Goal: Transaction & Acquisition: Purchase product/service

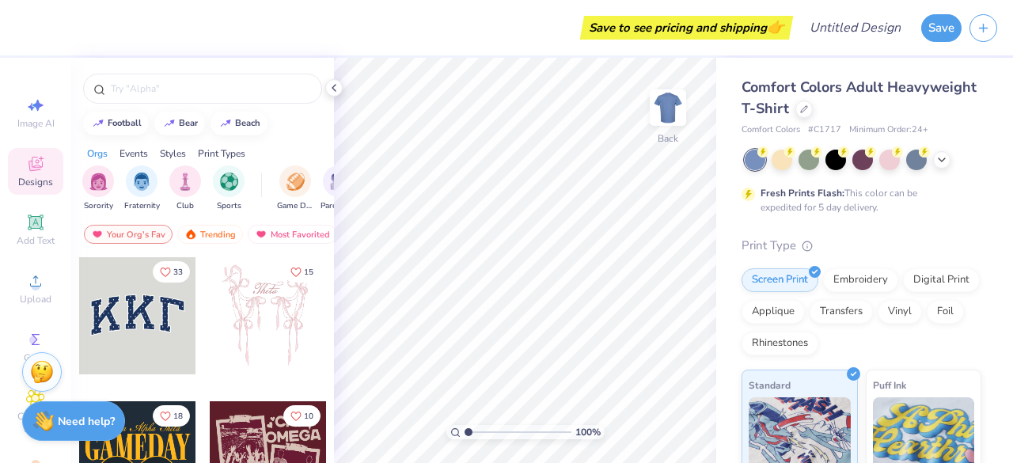
click at [952, 164] on div at bounding box center [862, 160] width 237 height 21
click at [938, 158] on icon at bounding box center [941, 158] width 13 height 13
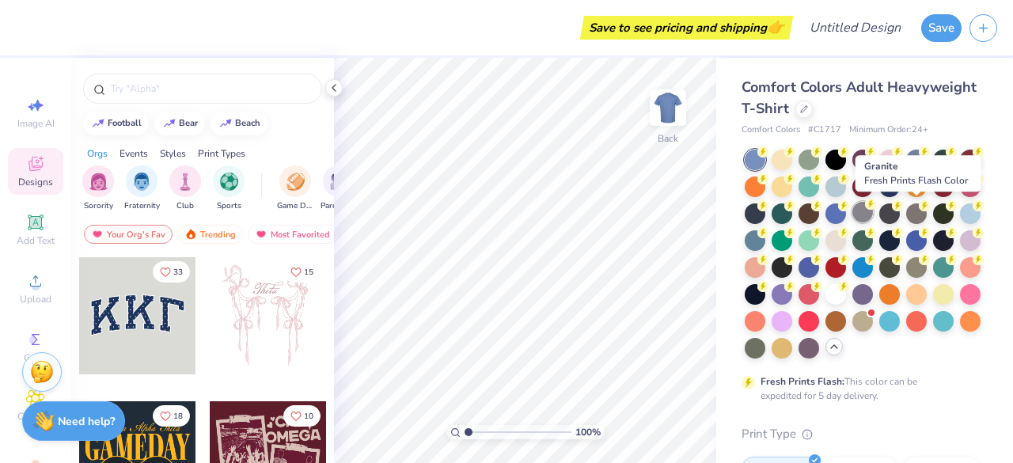
click at [873, 214] on div at bounding box center [862, 212] width 21 height 21
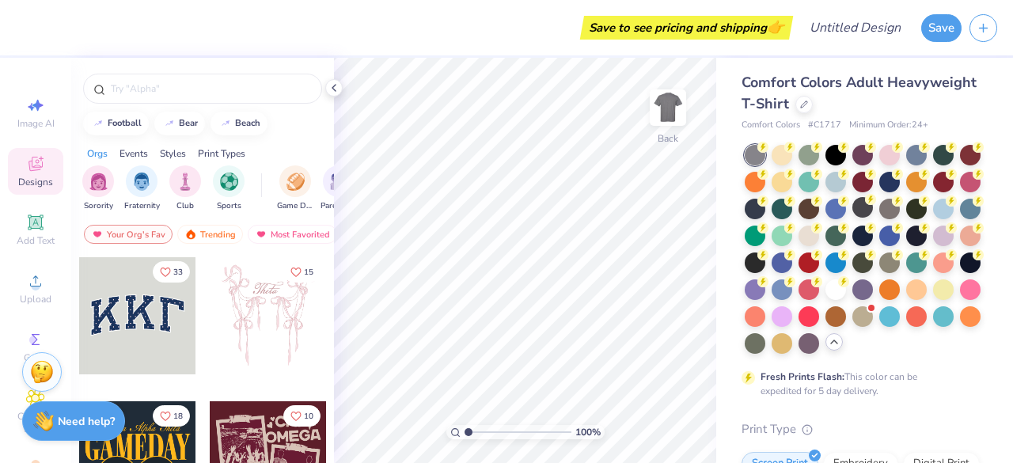
scroll to position [3, 0]
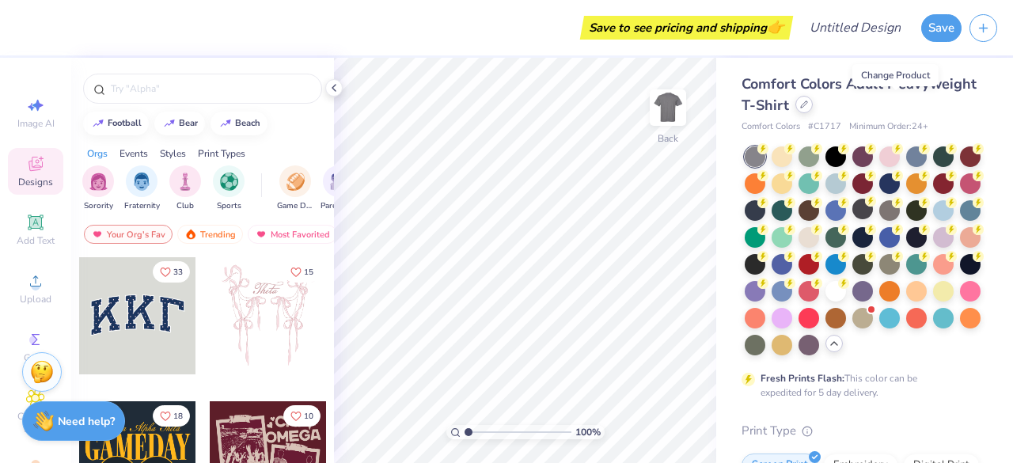
click at [808, 104] on icon at bounding box center [804, 104] width 8 height 8
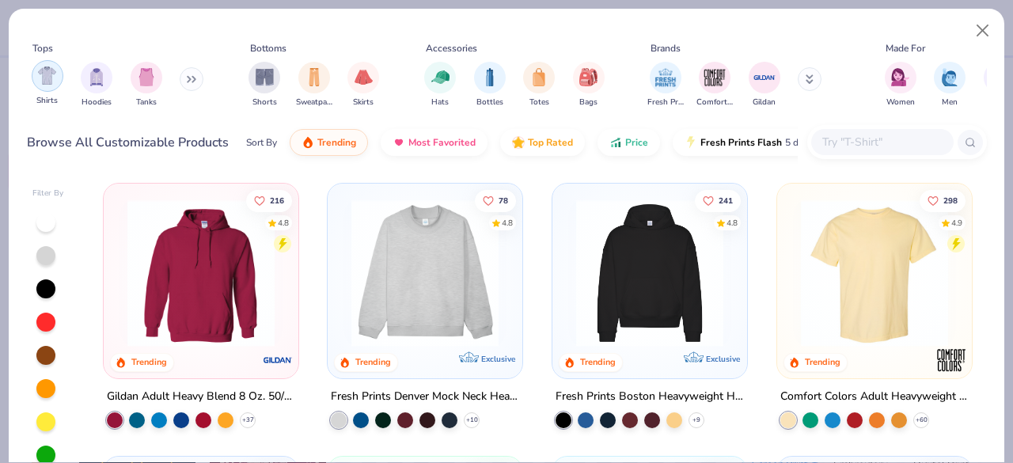
click at [46, 75] on img "filter for Shirts" at bounding box center [47, 75] width 18 height 18
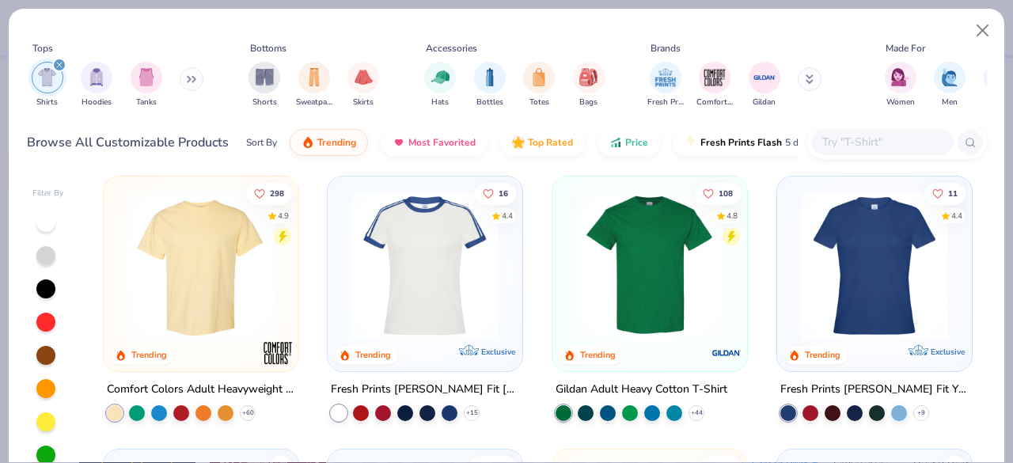
scroll to position [8, 0]
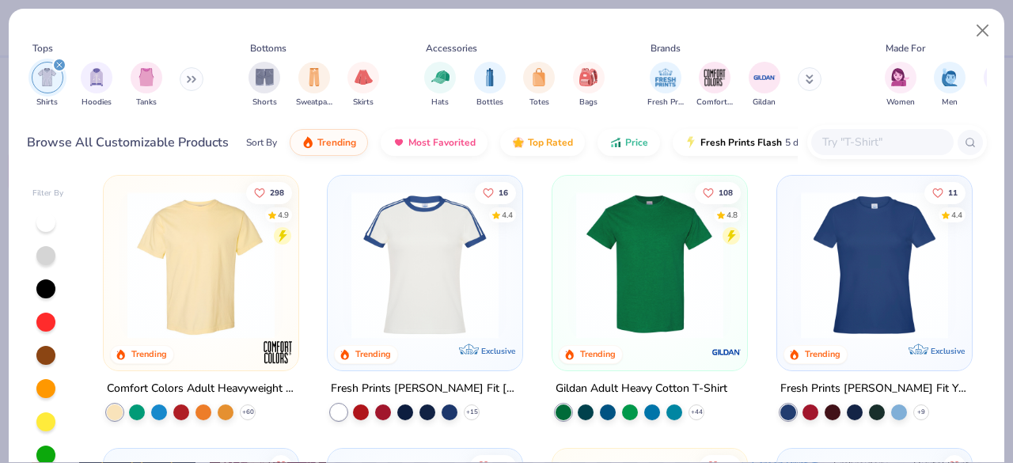
click at [668, 297] on img at bounding box center [649, 264] width 163 height 147
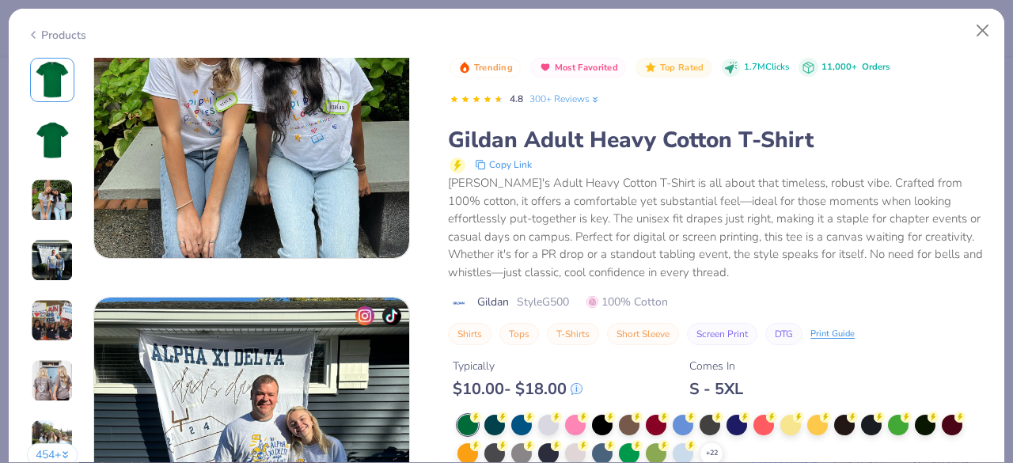
scroll to position [824, 0]
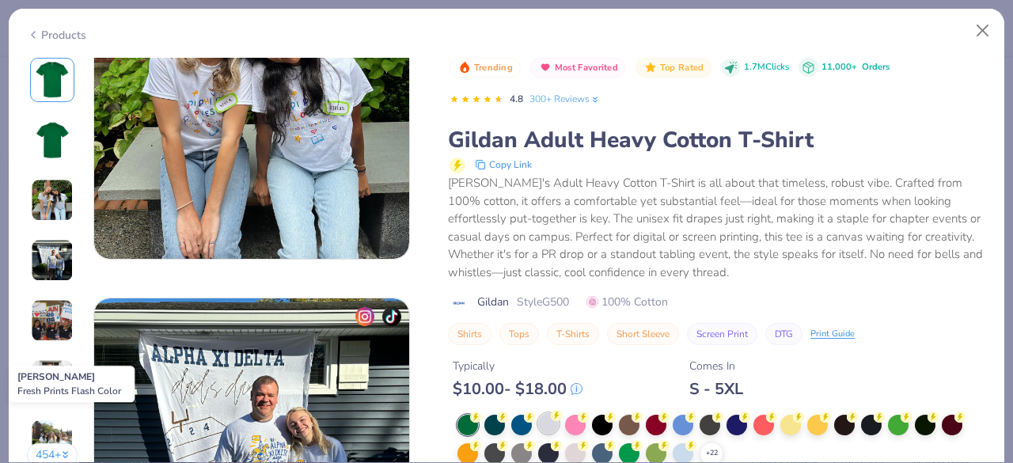
click at [551, 422] on div at bounding box center [548, 423] width 21 height 21
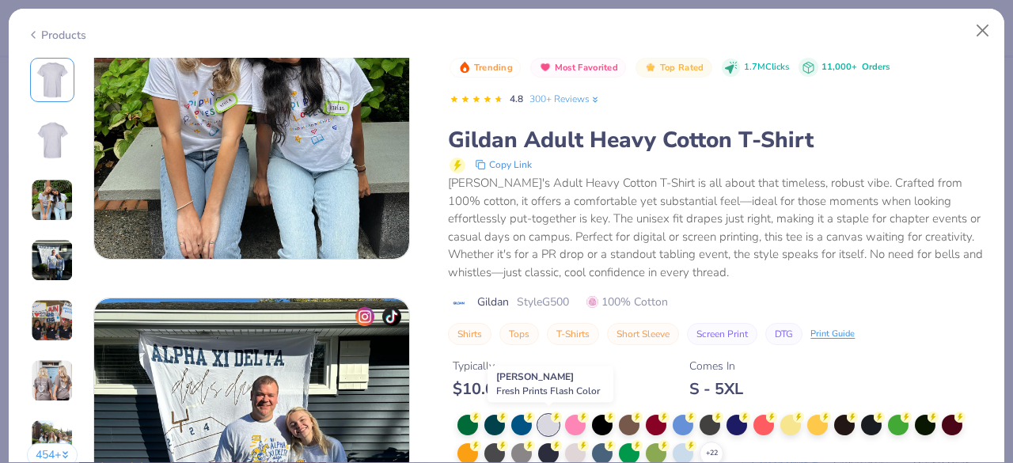
click at [541, 423] on div at bounding box center [548, 425] width 21 height 21
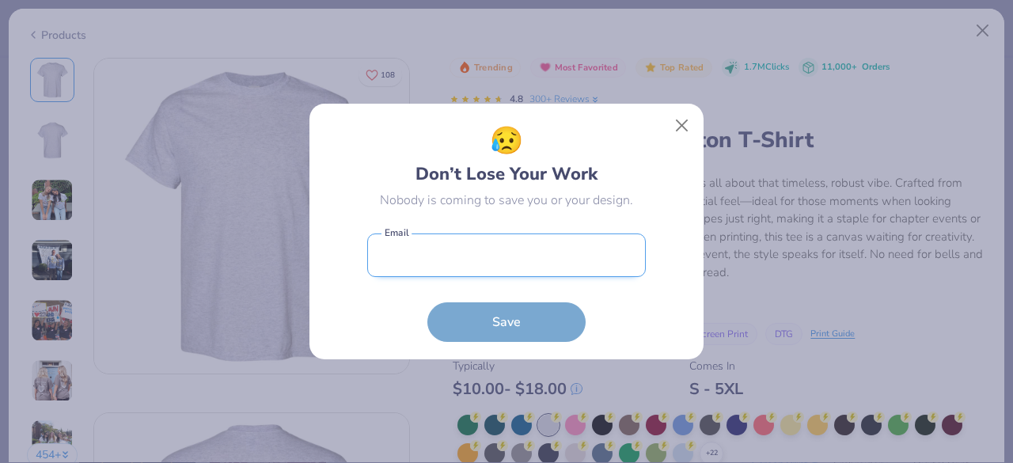
click at [476, 251] on input "email" at bounding box center [506, 255] width 278 height 44
type input "[EMAIL_ADDRESS][DOMAIN_NAME]"
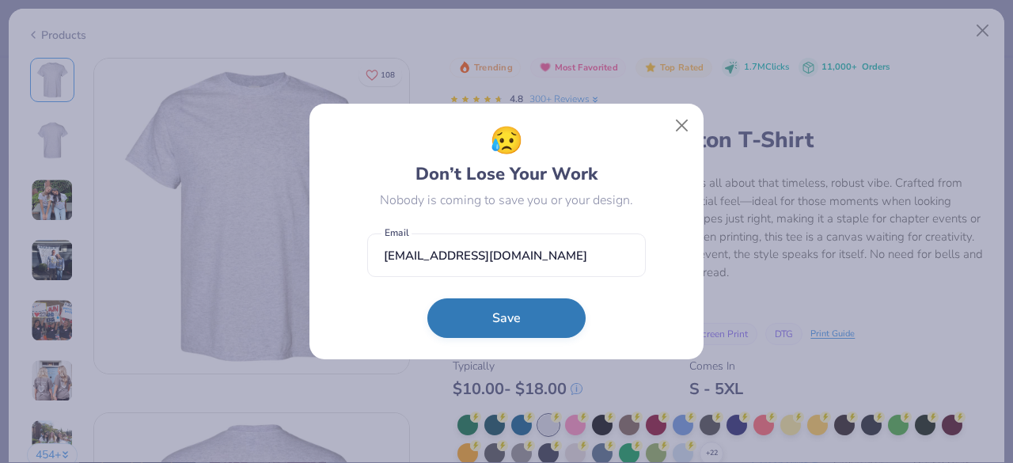
click at [488, 317] on button "Save" at bounding box center [506, 318] width 158 height 40
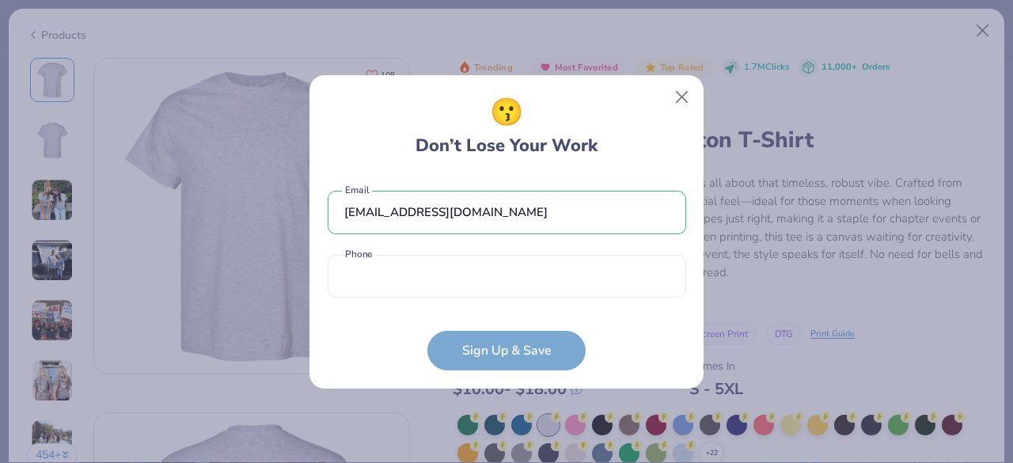
click at [513, 343] on form "[EMAIL_ADDRESS][DOMAIN_NAME] Email Phone is a required field Phone Sign Up & Sa…" at bounding box center [507, 272] width 358 height 195
click at [678, 94] on button "Close" at bounding box center [682, 96] width 30 height 30
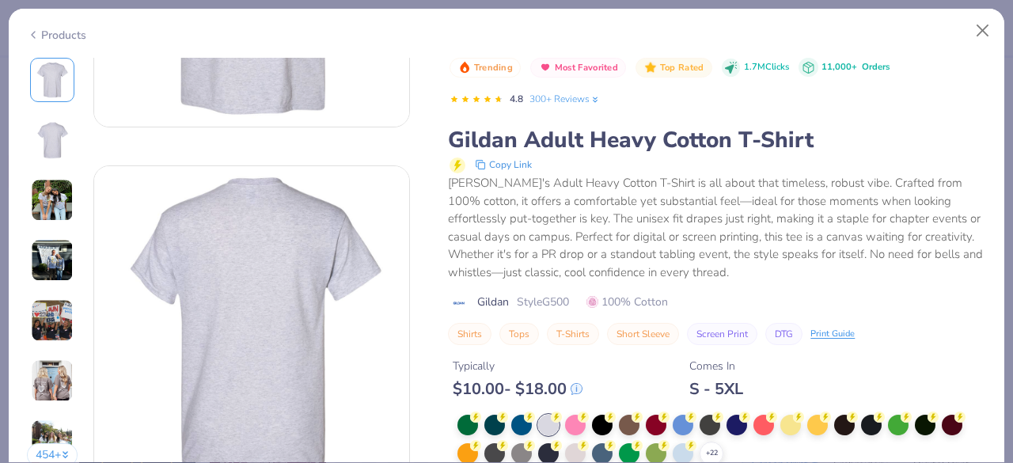
scroll to position [248, 0]
click at [28, 36] on icon at bounding box center [33, 34] width 13 height 19
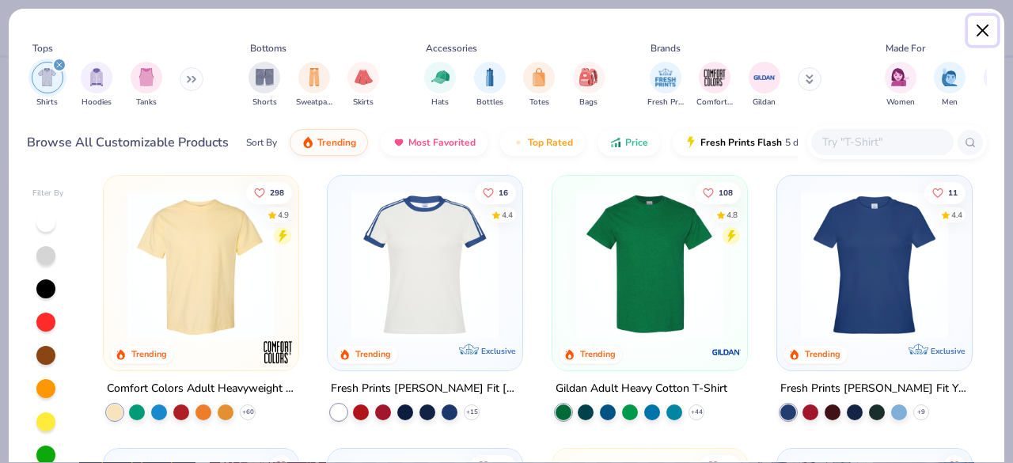
click at [982, 36] on button "Close" at bounding box center [982, 31] width 30 height 30
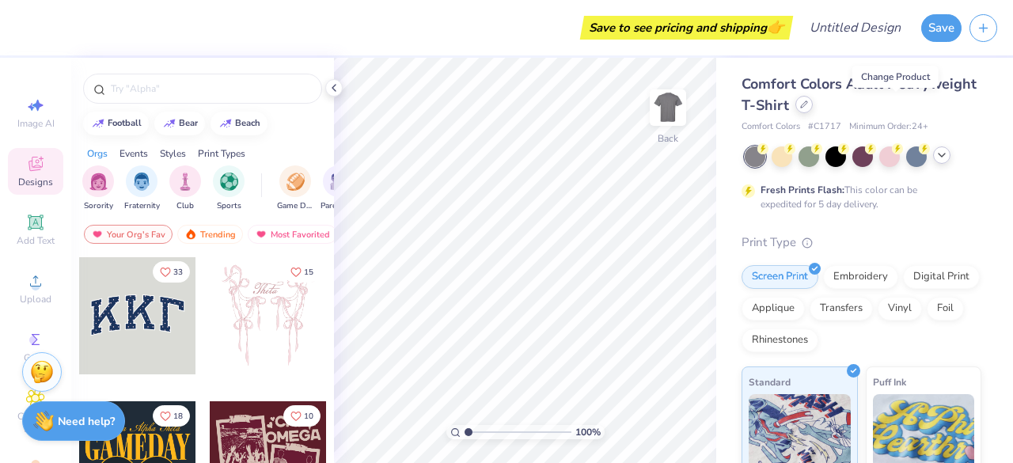
click at [812, 110] on div at bounding box center [803, 104] width 17 height 17
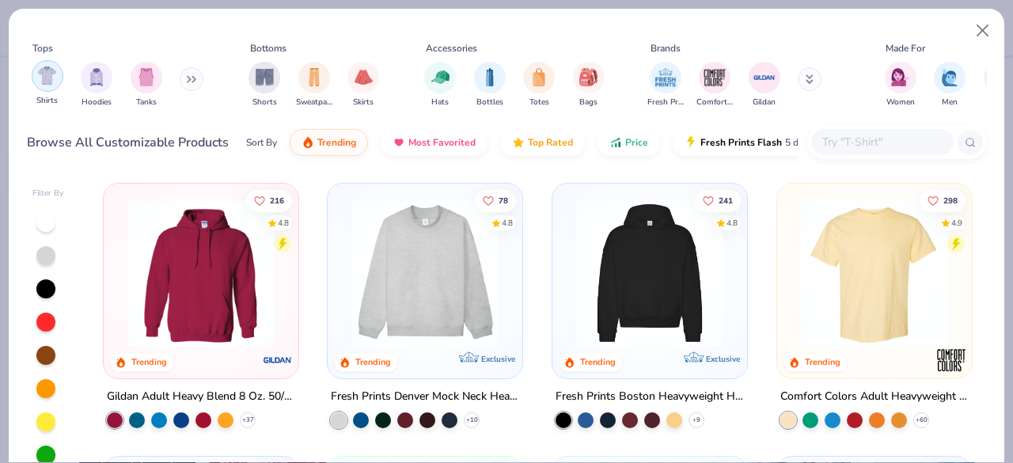
click at [40, 83] on img "filter for Shirts" at bounding box center [47, 75] width 18 height 18
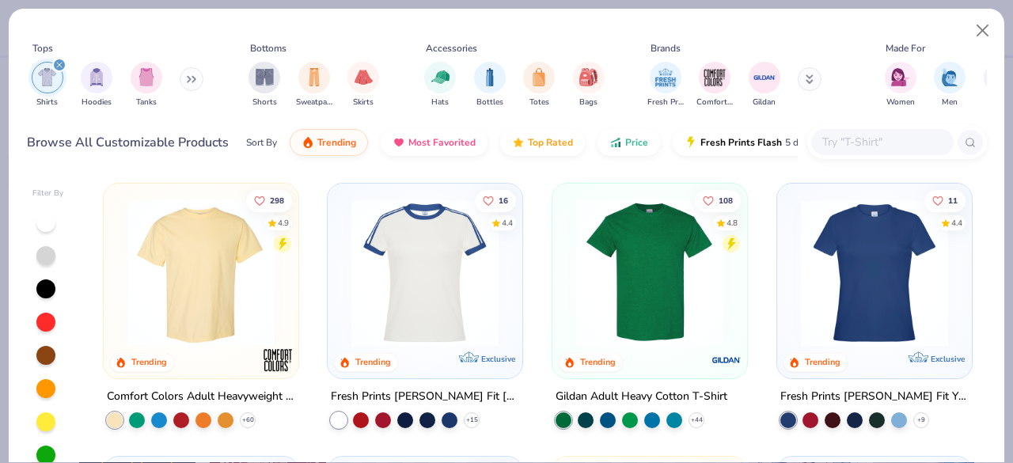
click at [627, 277] on img at bounding box center [649, 272] width 163 height 147
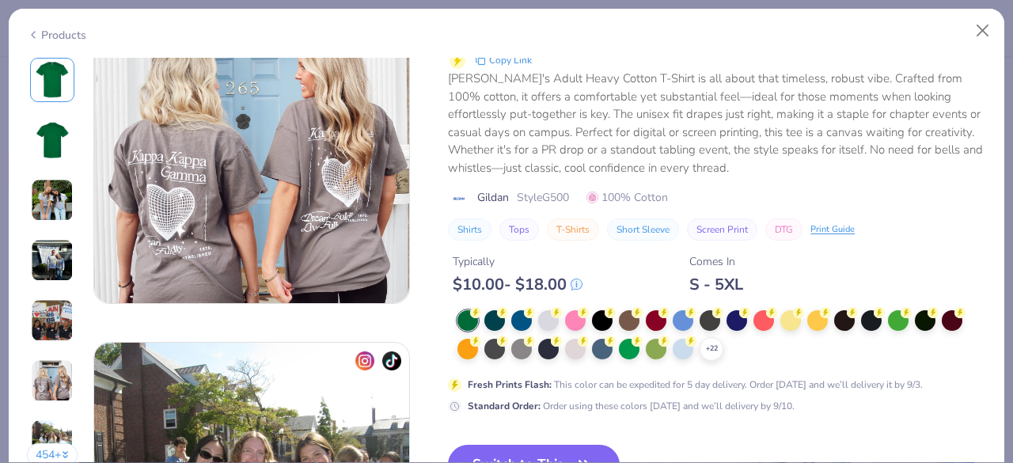
scroll to position [1849, 0]
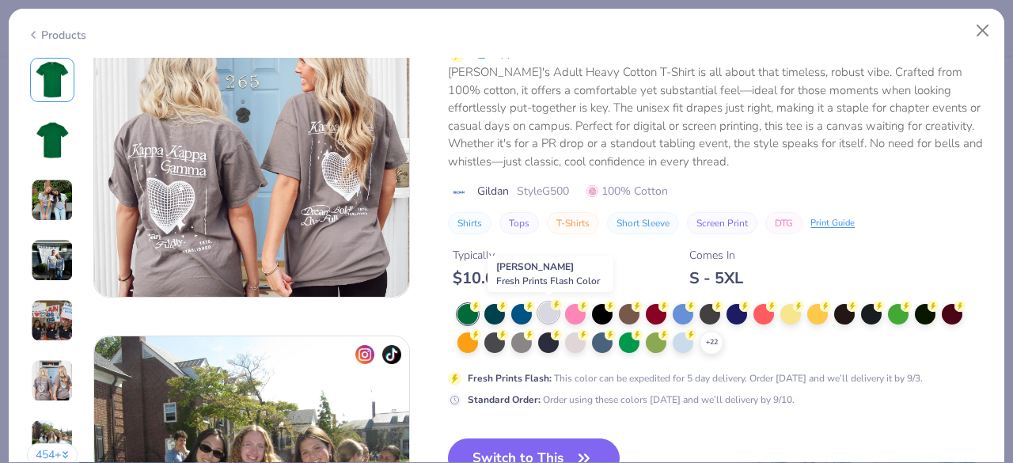
click at [549, 312] on div at bounding box center [548, 312] width 21 height 21
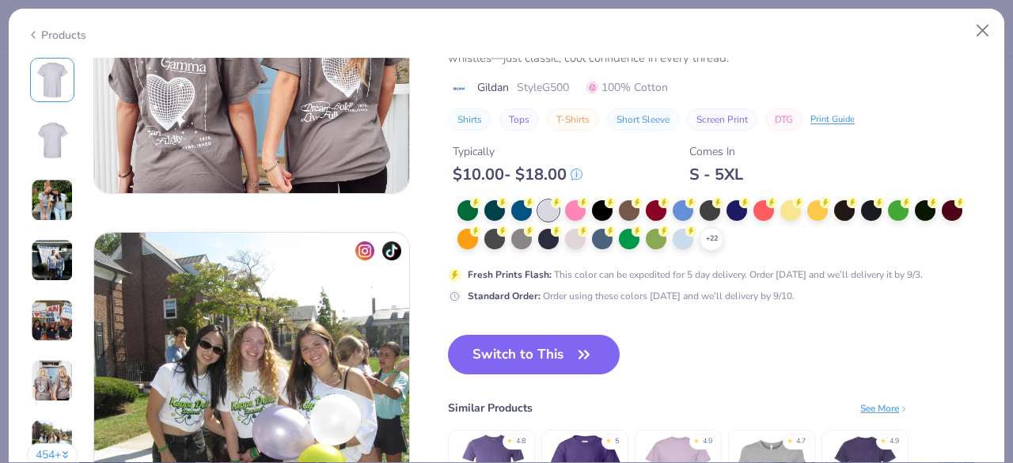
scroll to position [1964, 0]
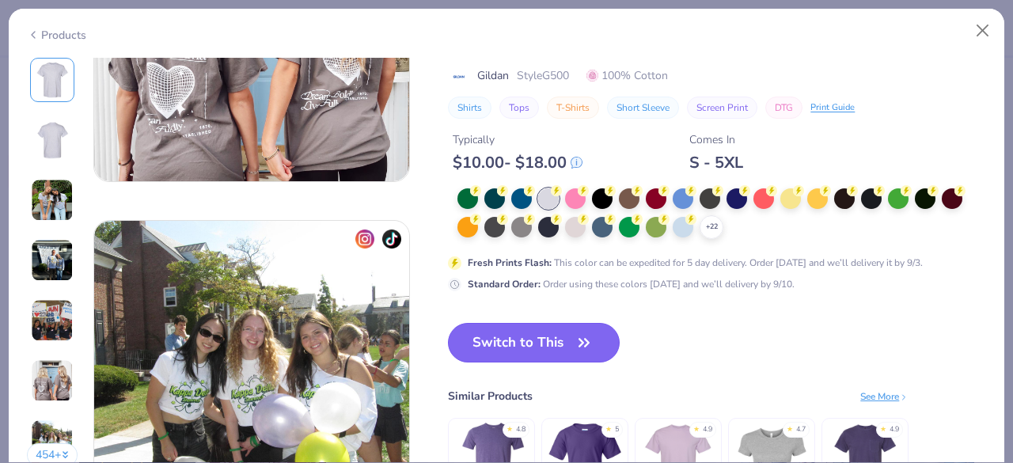
click at [522, 338] on button "Switch to This" at bounding box center [534, 343] width 172 height 40
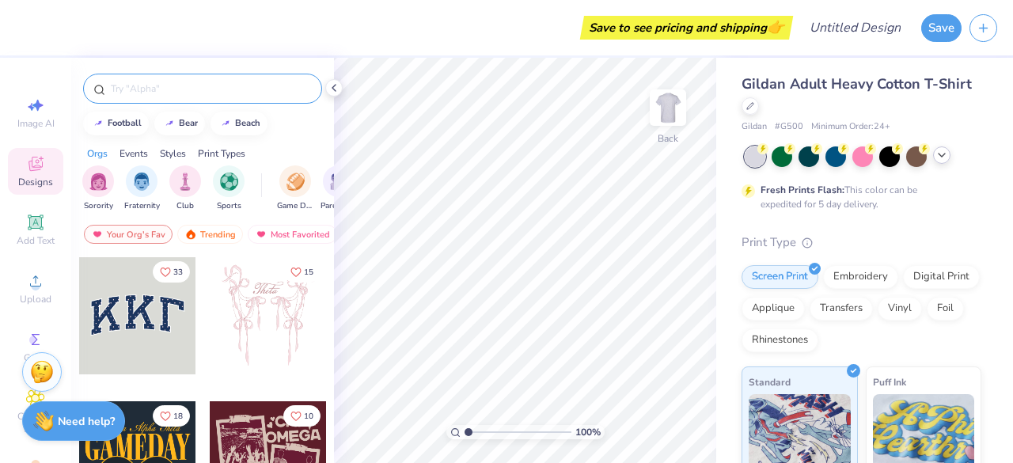
click at [192, 85] on input "text" at bounding box center [210, 89] width 203 height 16
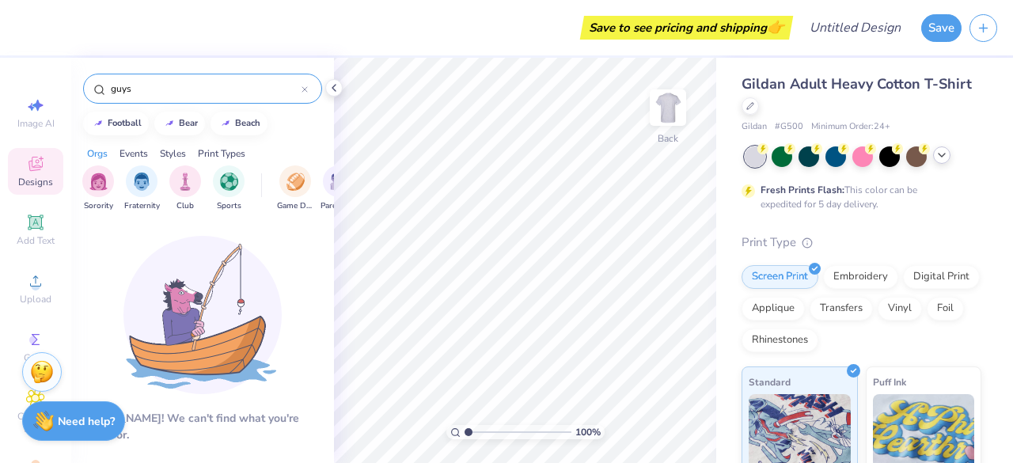
type input "guys"
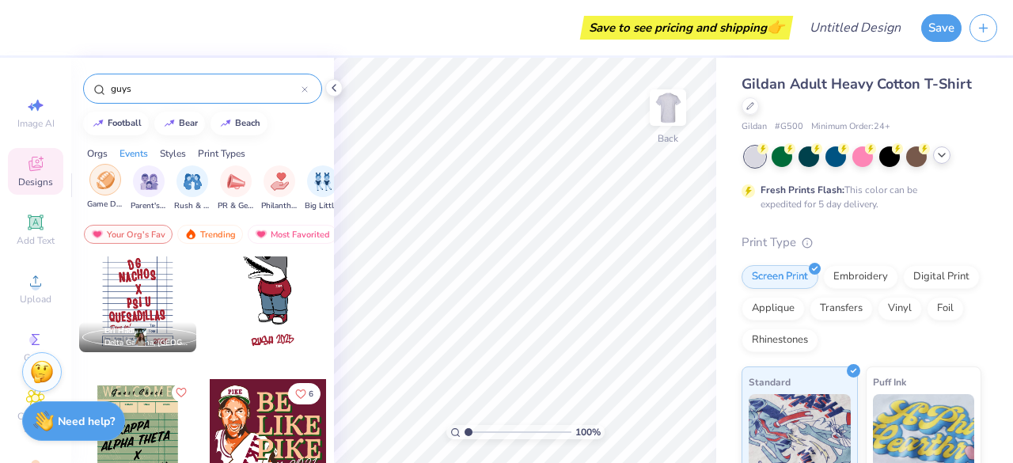
scroll to position [0, 191]
click at [148, 184] on img "filter for Parent's Weekend" at bounding box center [147, 180] width 18 height 18
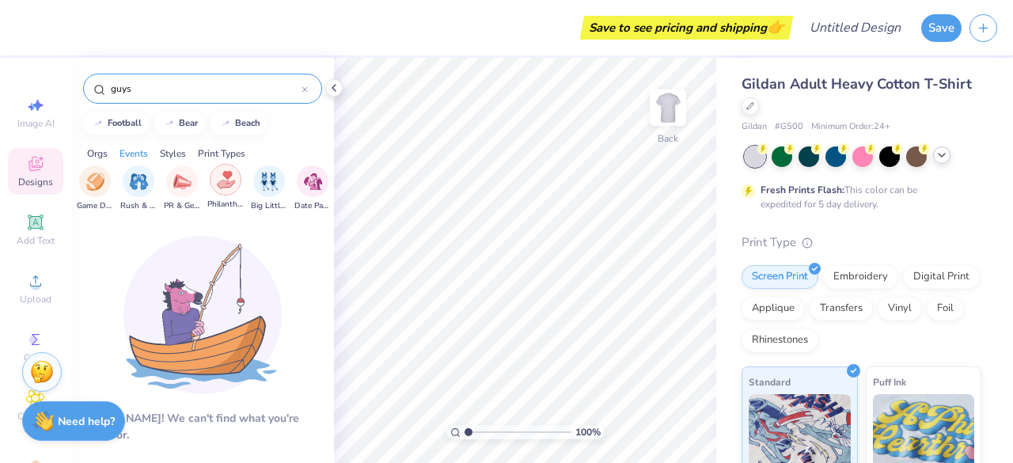
scroll to position [0, 0]
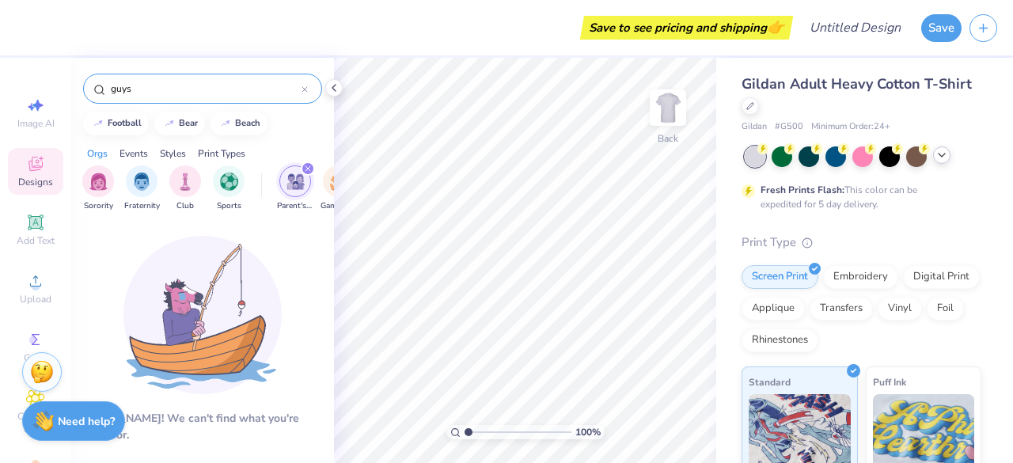
click at [316, 124] on div "football [GEOGRAPHIC_DATA]" at bounding box center [202, 124] width 263 height 24
click at [28, 229] on icon at bounding box center [35, 221] width 15 height 15
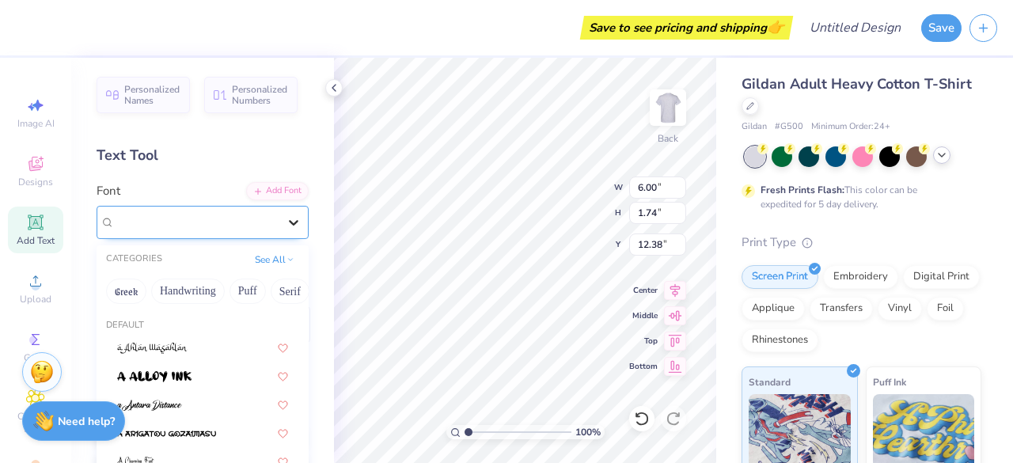
click at [289, 222] on icon at bounding box center [293, 223] width 9 height 6
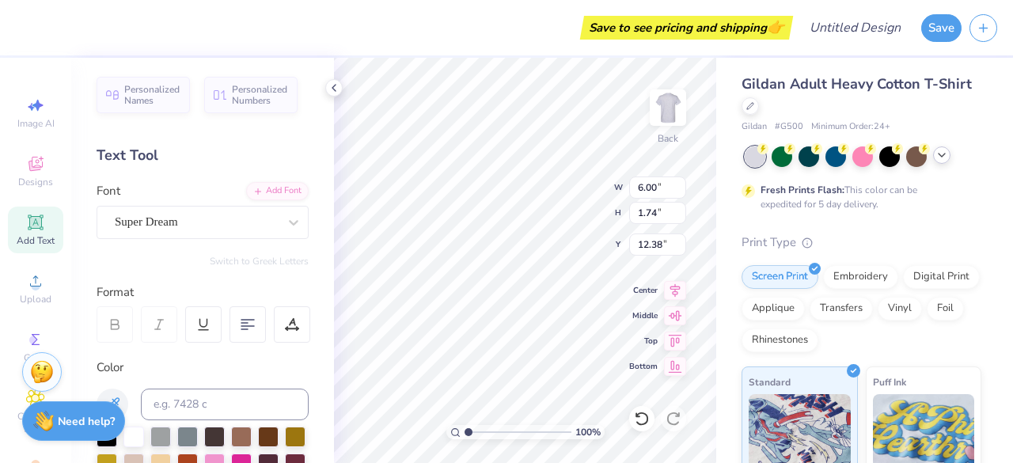
scroll to position [14, 6]
type textarea "GUY'S DAY 2025 ALPHA GAMMA DELTA"
click at [266, 221] on div "Super Dream" at bounding box center [196, 222] width 166 height 25
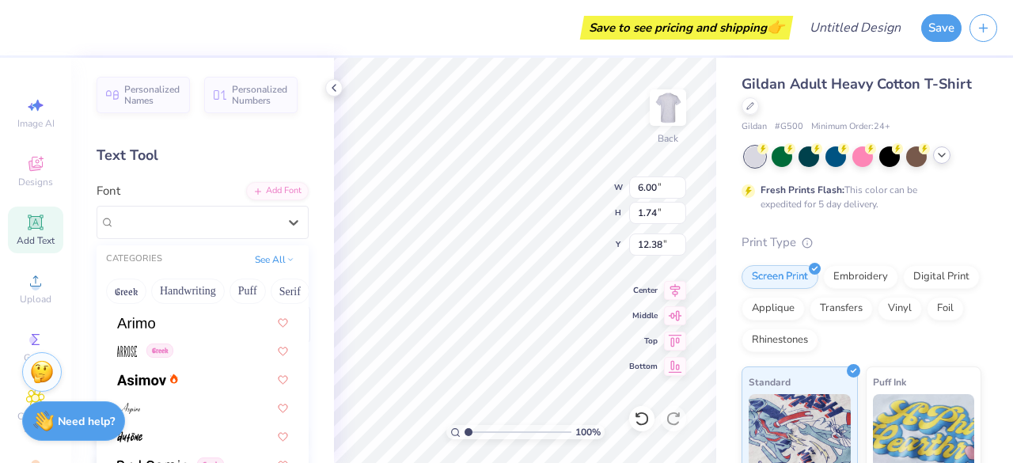
scroll to position [531, 0]
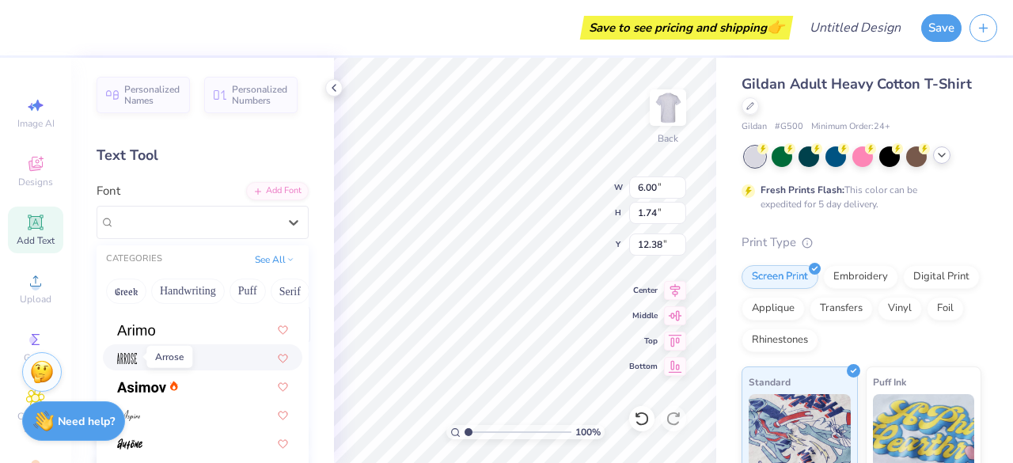
click at [123, 357] on img at bounding box center [127, 358] width 20 height 11
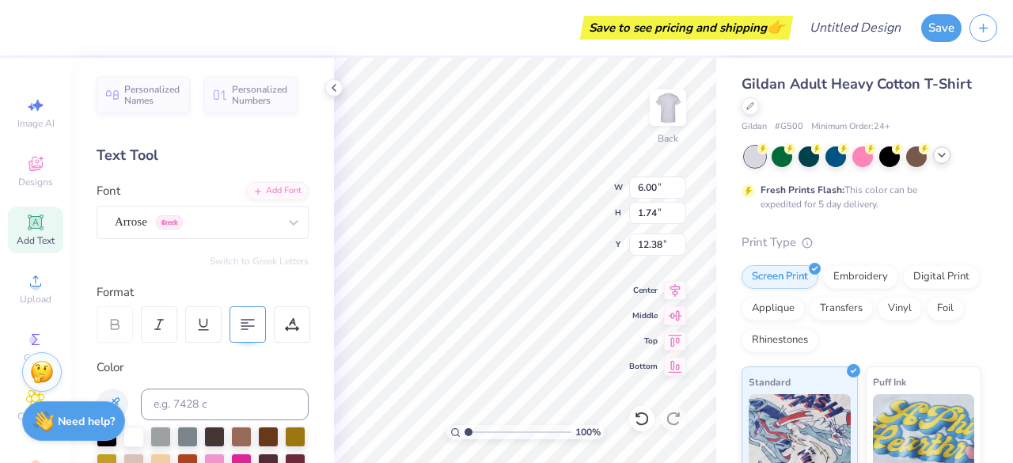
click at [242, 330] on icon at bounding box center [247, 324] width 14 height 14
click at [297, 327] on icon at bounding box center [292, 324] width 14 height 14
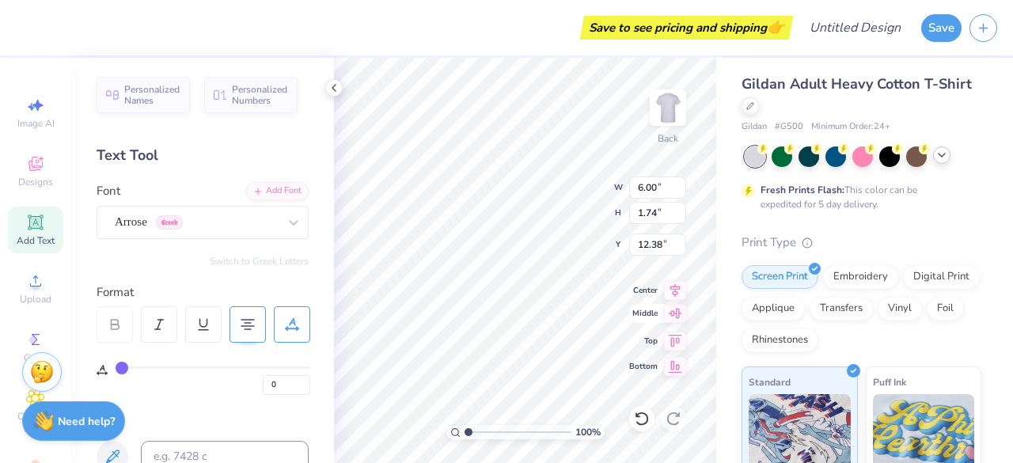
click at [678, 319] on icon at bounding box center [675, 313] width 22 height 19
type input "12.10"
type input "5.27"
type input "5.73"
type input "8.78"
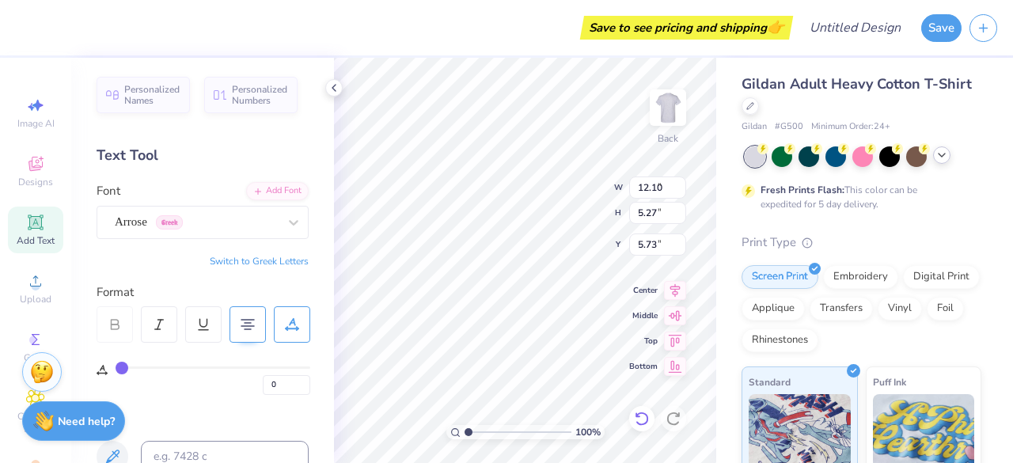
type input "3.82"
type input "6.37"
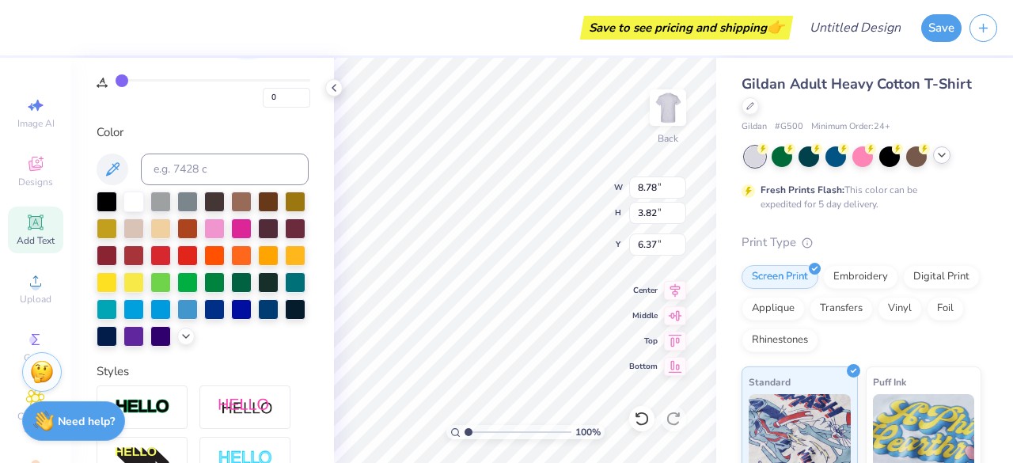
scroll to position [291, 0]
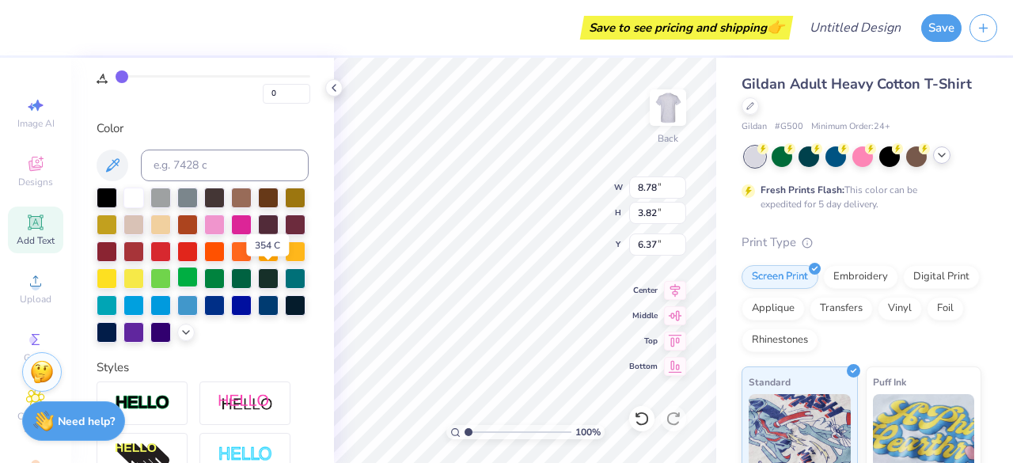
click at [198, 278] on div at bounding box center [187, 277] width 21 height 21
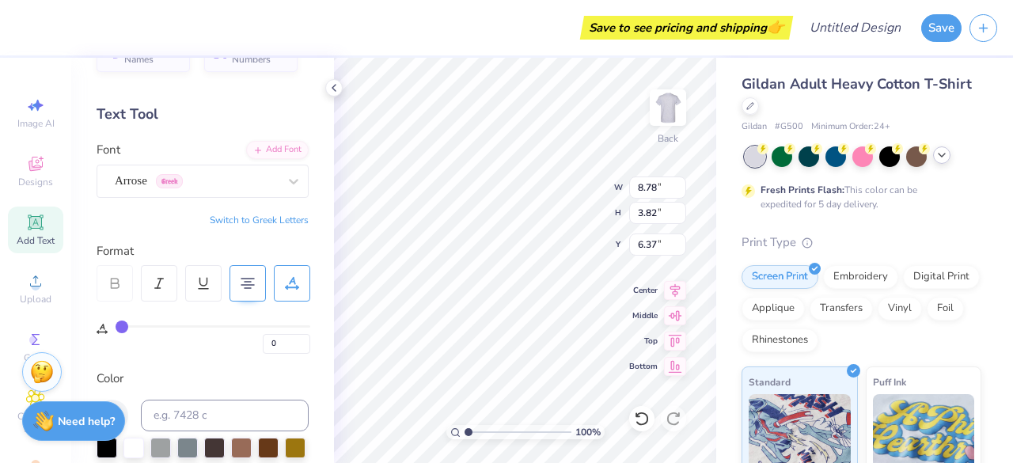
scroll to position [40, 0]
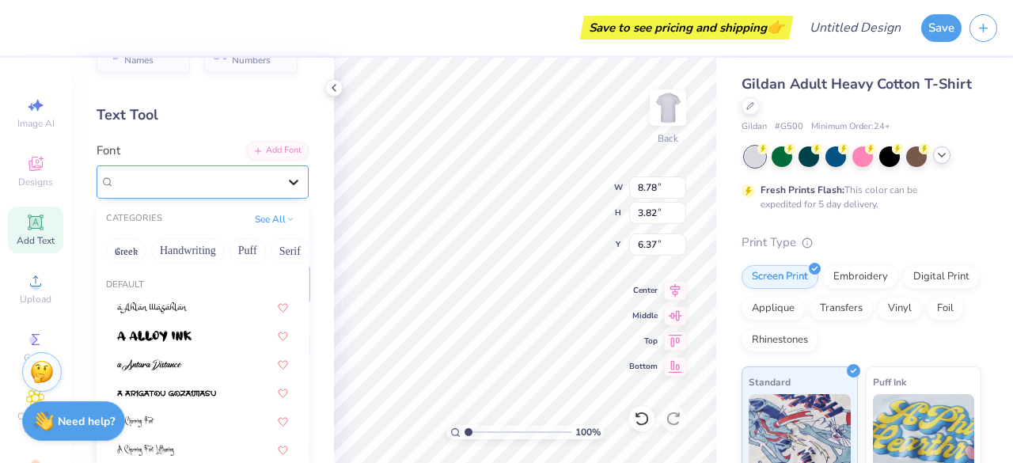
click at [286, 175] on icon at bounding box center [294, 182] width 16 height 16
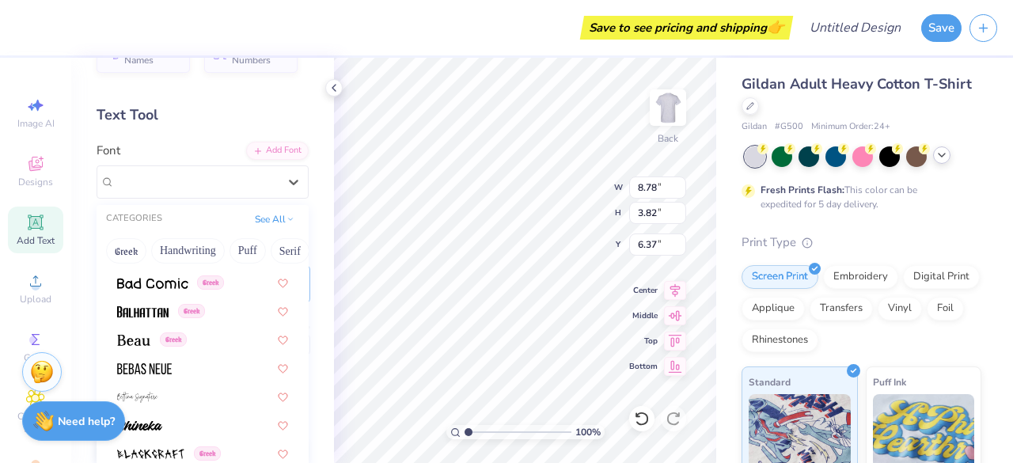
scroll to position [681, 0]
click at [140, 301] on span at bounding box center [142, 309] width 51 height 17
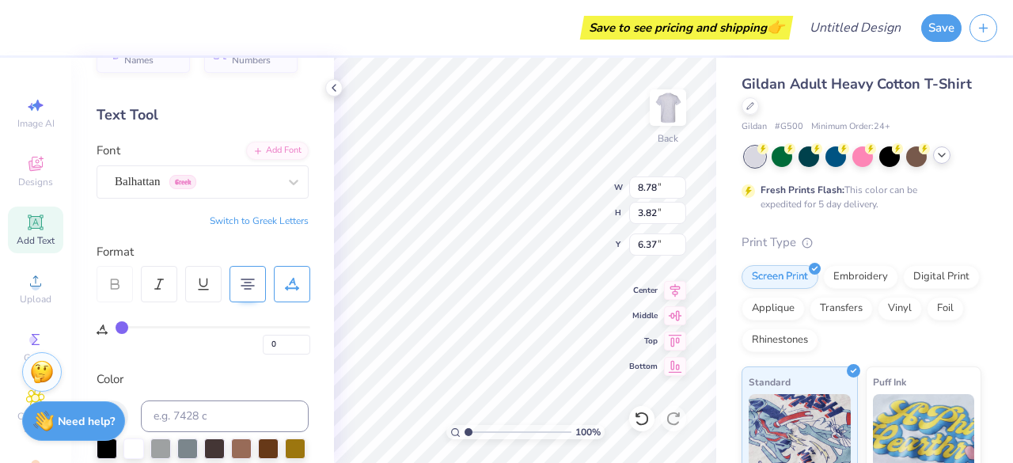
type input "12.72"
type input "3.62"
type input "6.47"
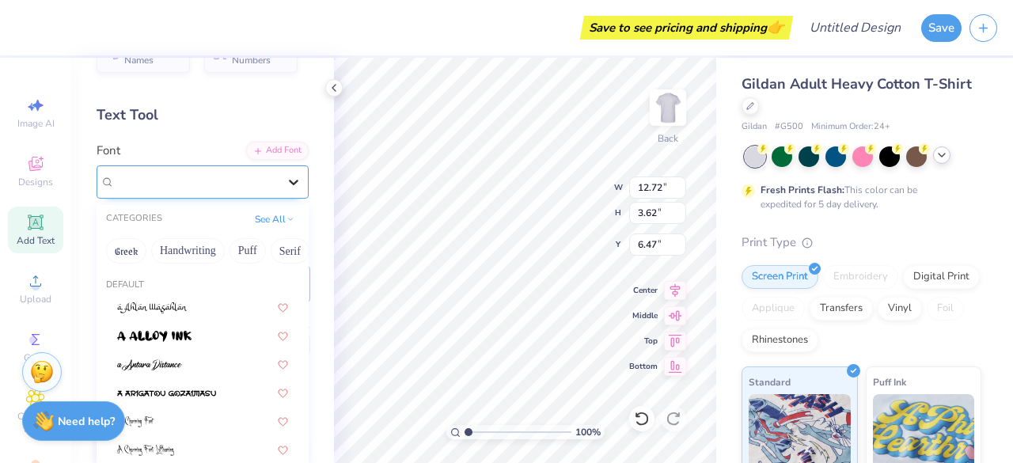
click at [286, 179] on icon at bounding box center [294, 182] width 16 height 16
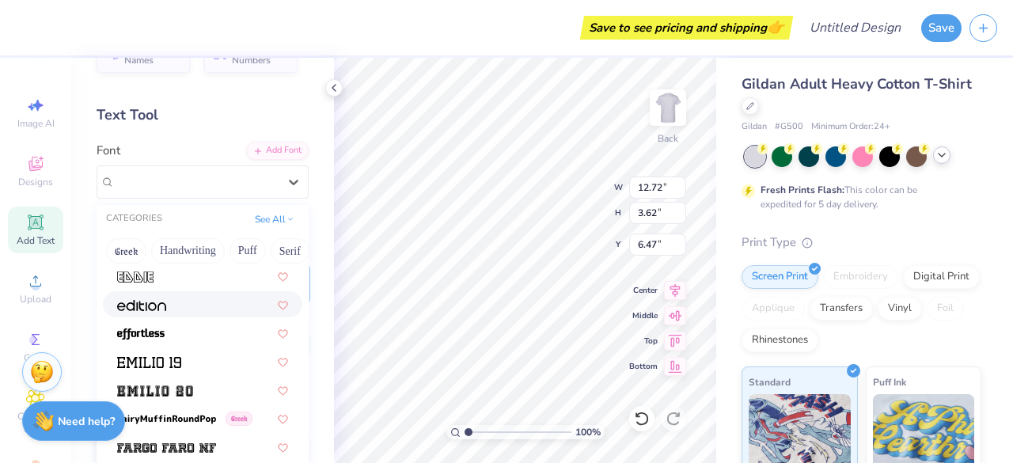
scroll to position [3164, 0]
click at [204, 299] on div at bounding box center [202, 303] width 171 height 17
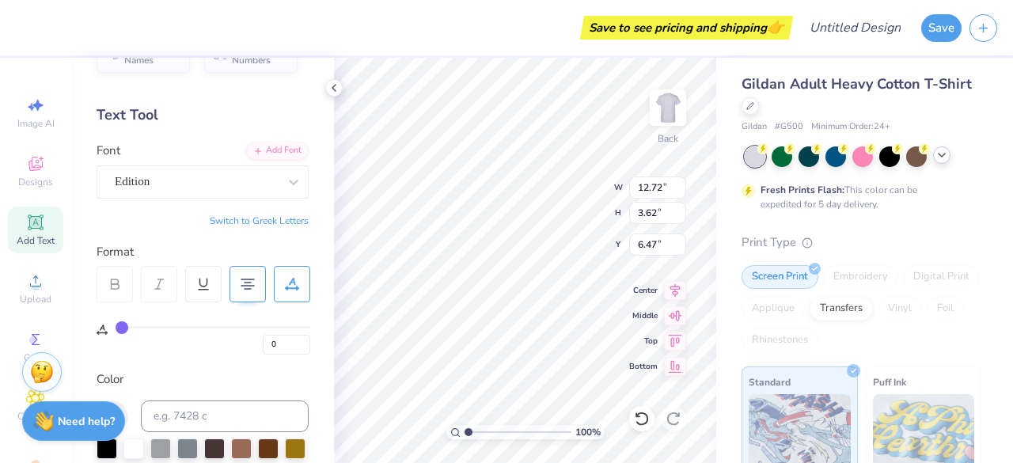
type input "15.02"
type input "2.68"
type input "6.94"
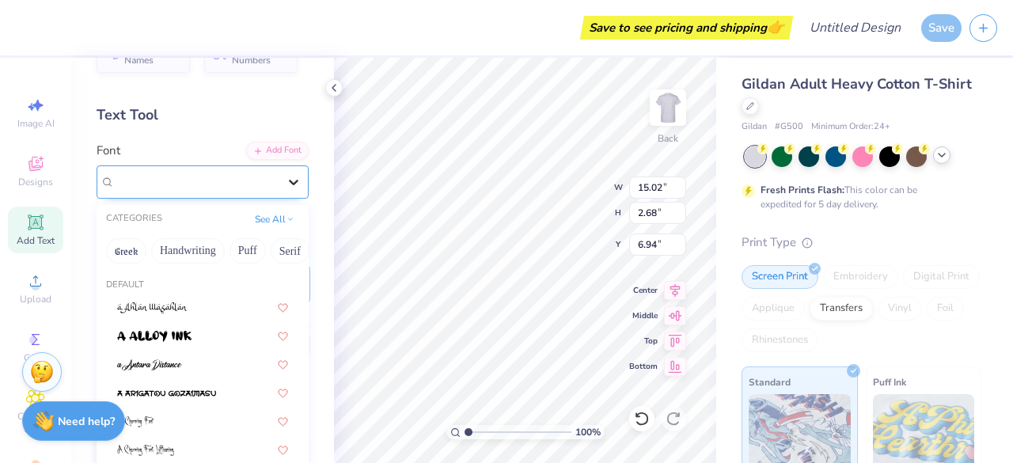
click at [286, 180] on icon at bounding box center [294, 182] width 16 height 16
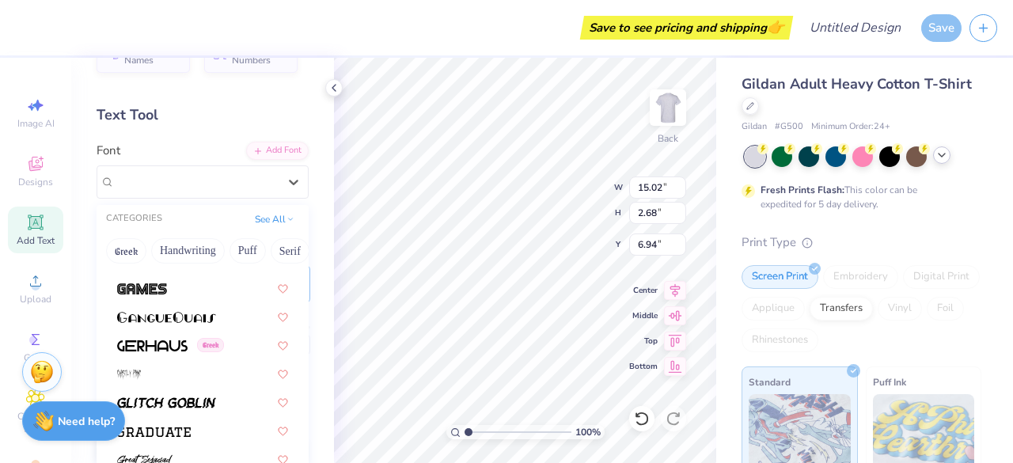
scroll to position [3609, 0]
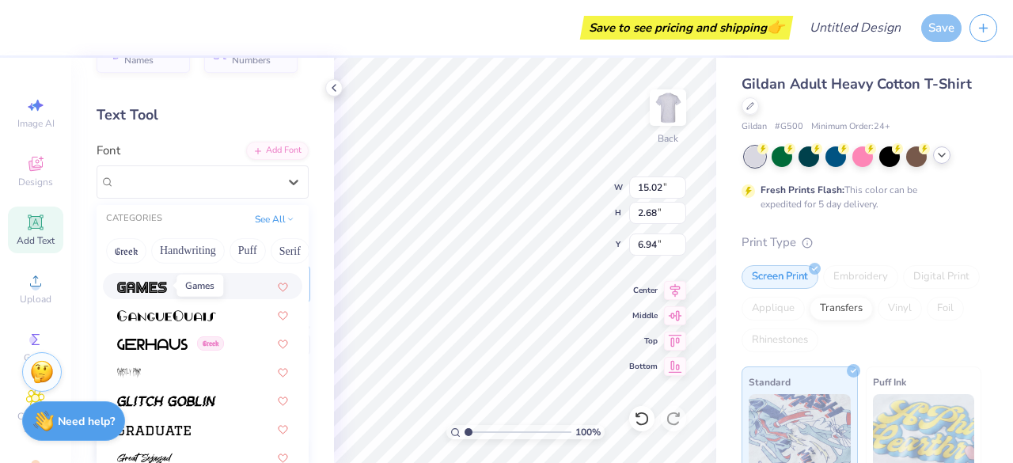
click at [162, 282] on img at bounding box center [142, 287] width 50 height 11
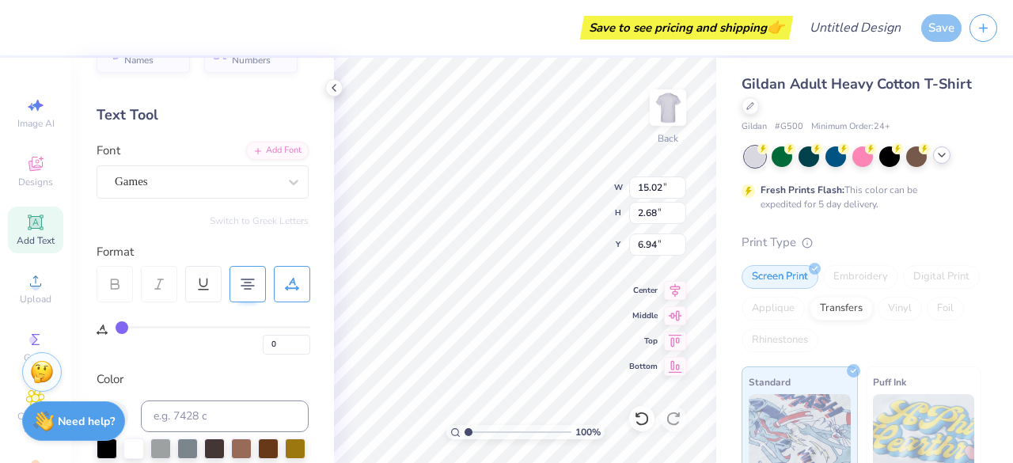
type input "11.85"
type input "2.23"
type input "7.16"
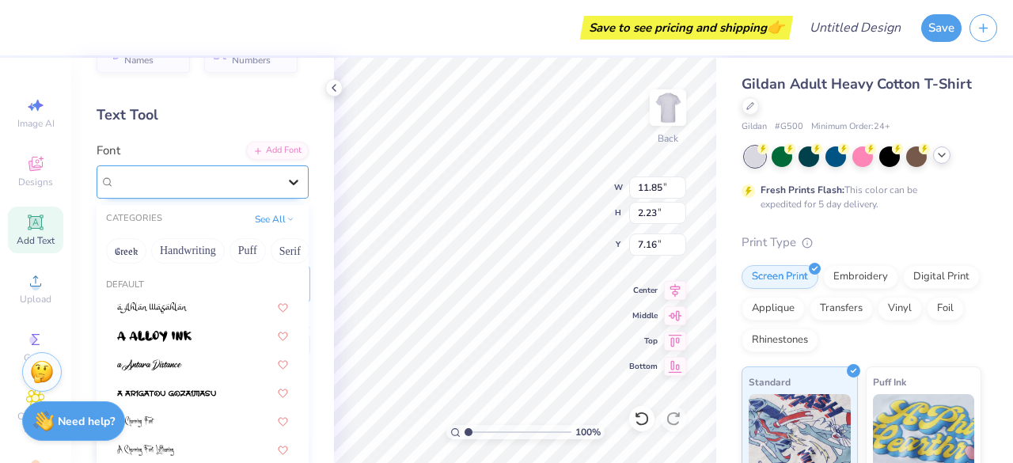
click at [286, 184] on icon at bounding box center [294, 182] width 16 height 16
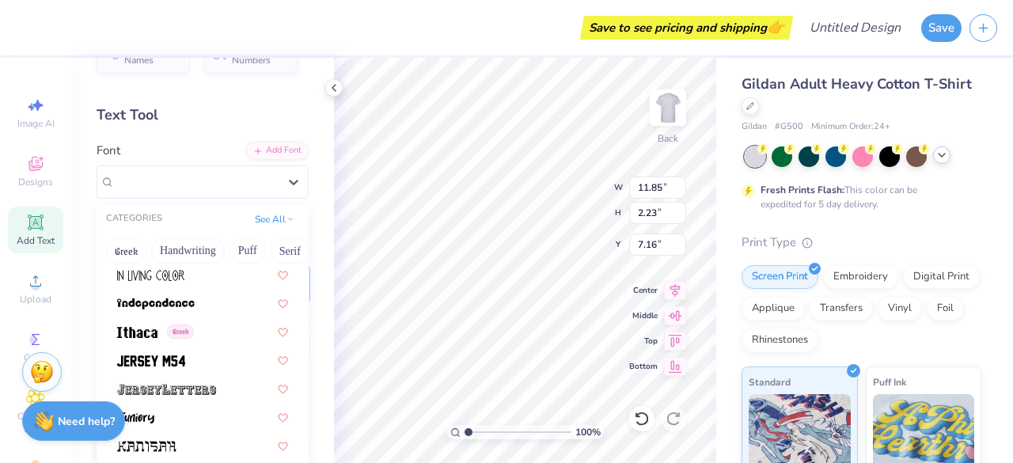
scroll to position [4270, 0]
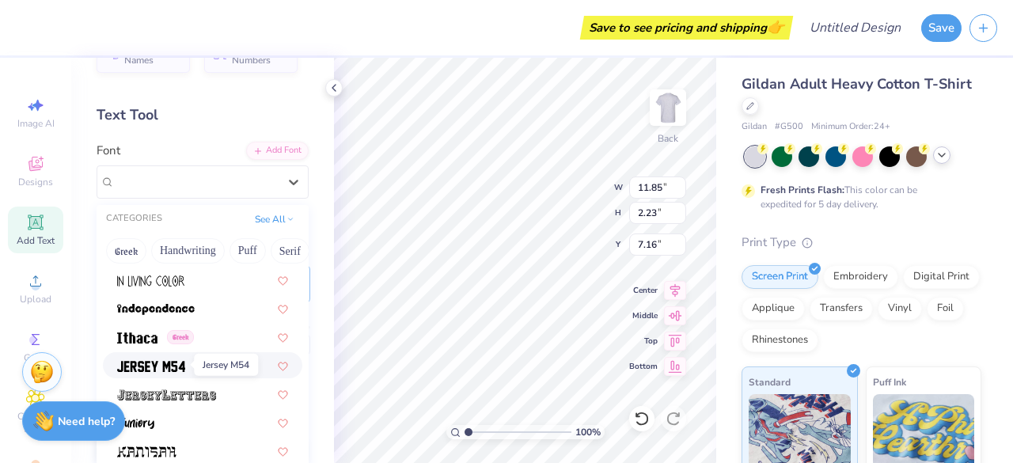
click at [166, 366] on img at bounding box center [151, 366] width 68 height 11
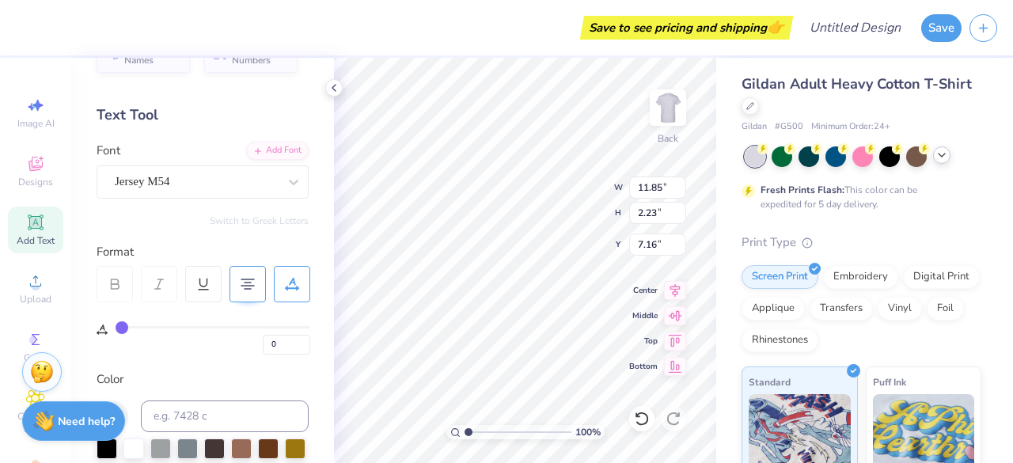
type input "9.37"
type input "2.31"
type input "7.13"
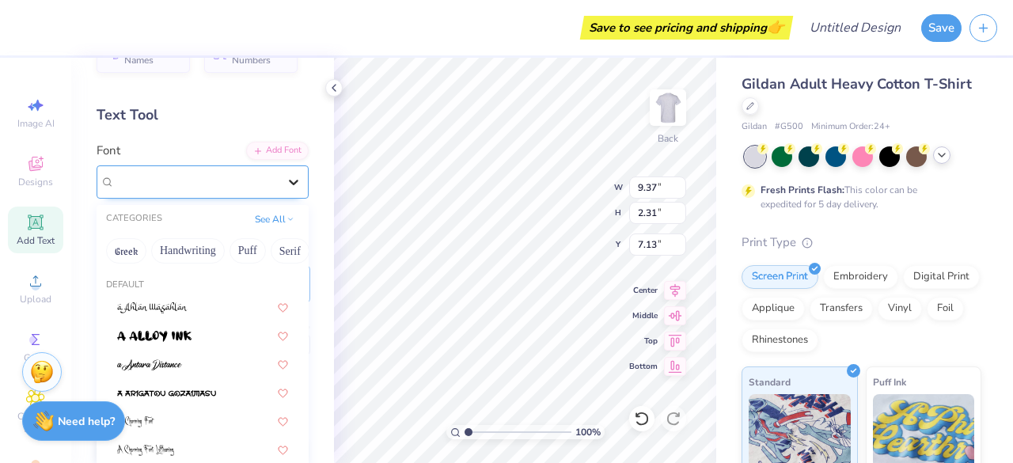
click at [286, 186] on icon at bounding box center [294, 182] width 16 height 16
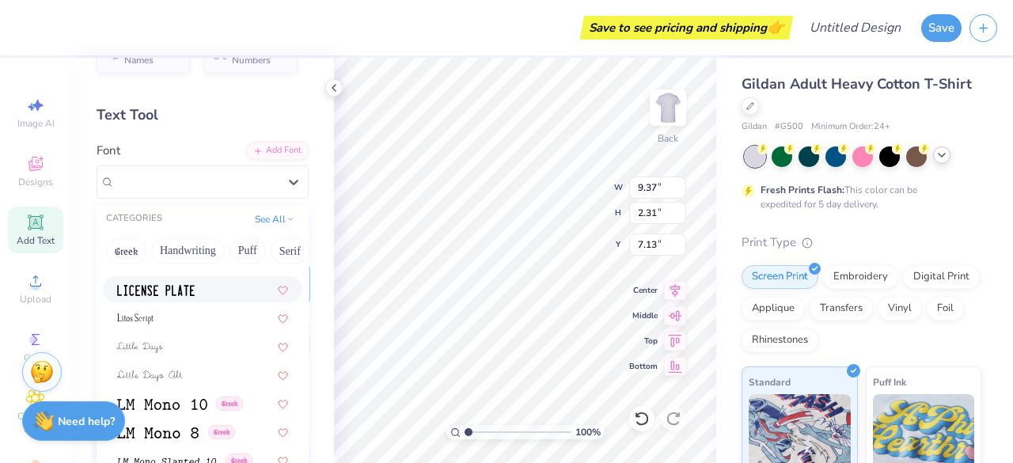
scroll to position [5259, 0]
click at [203, 291] on div at bounding box center [202, 287] width 171 height 17
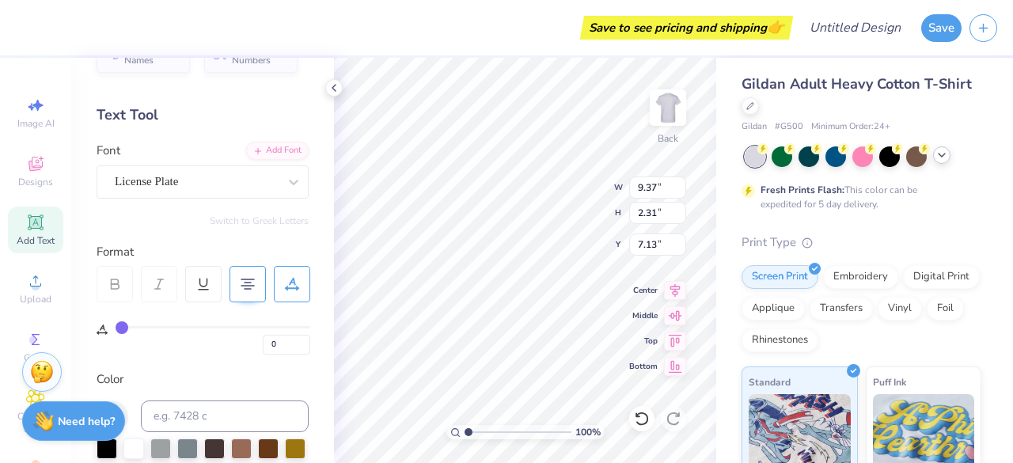
type input "8.64"
type input "2.33"
type input "7.12"
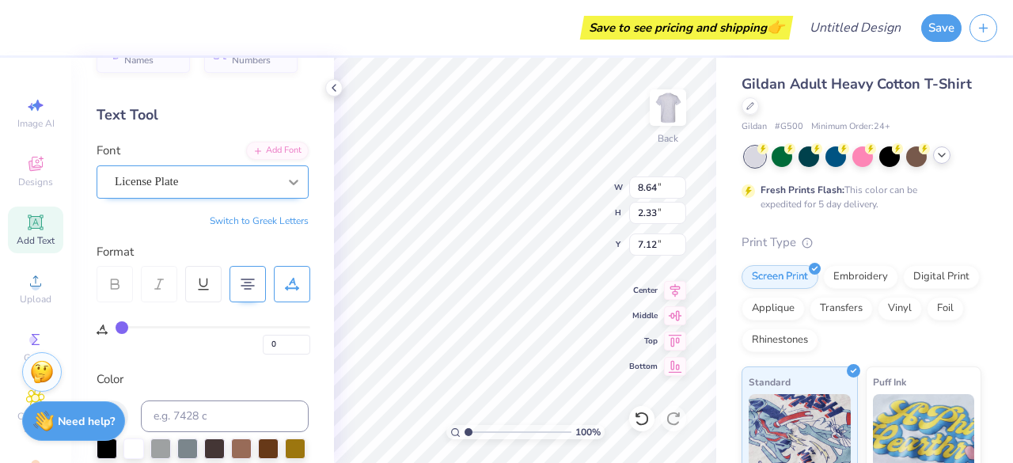
type textarea "GUYS DAY 2025 ALPHA GAMMA DELTA"
click at [286, 176] on icon at bounding box center [294, 182] width 16 height 16
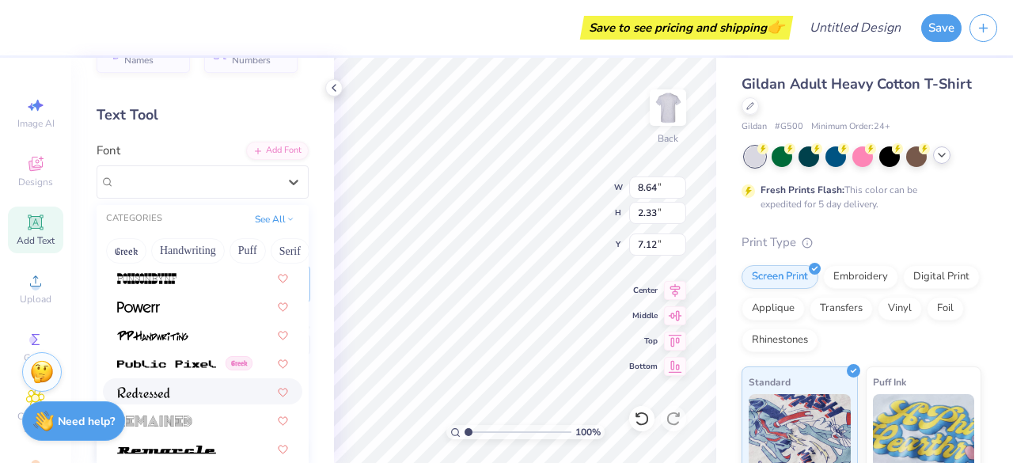
scroll to position [6855, 0]
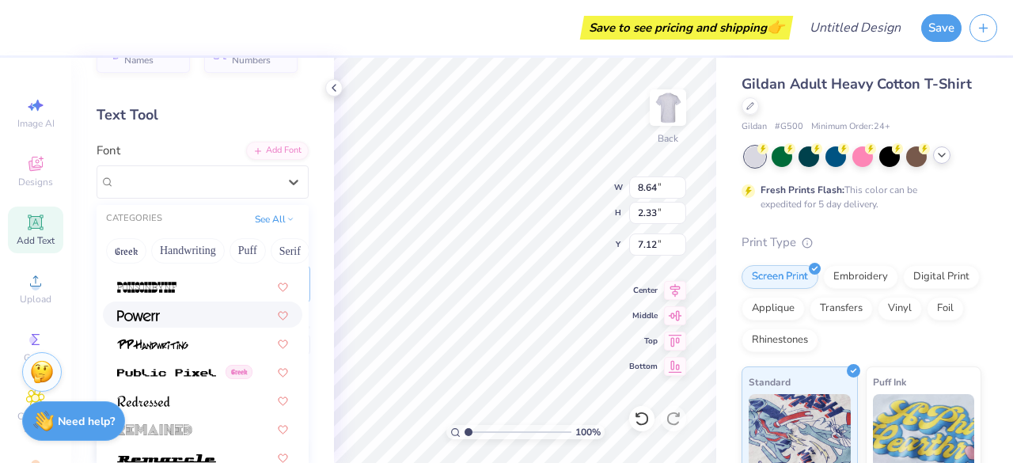
click at [186, 306] on div at bounding box center [202, 314] width 171 height 17
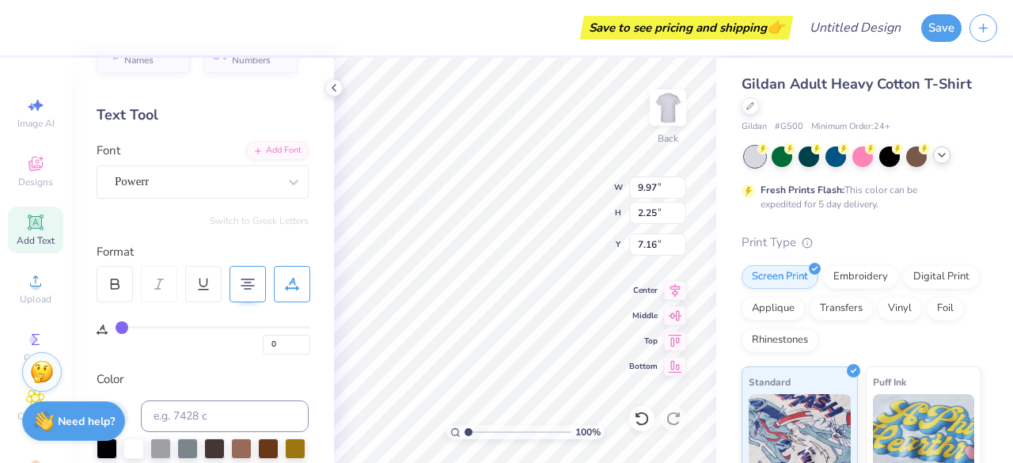
scroll to position [13, 3]
type textarea "GUY'S DAY 2025 ALPHA GAMMA DELTA"
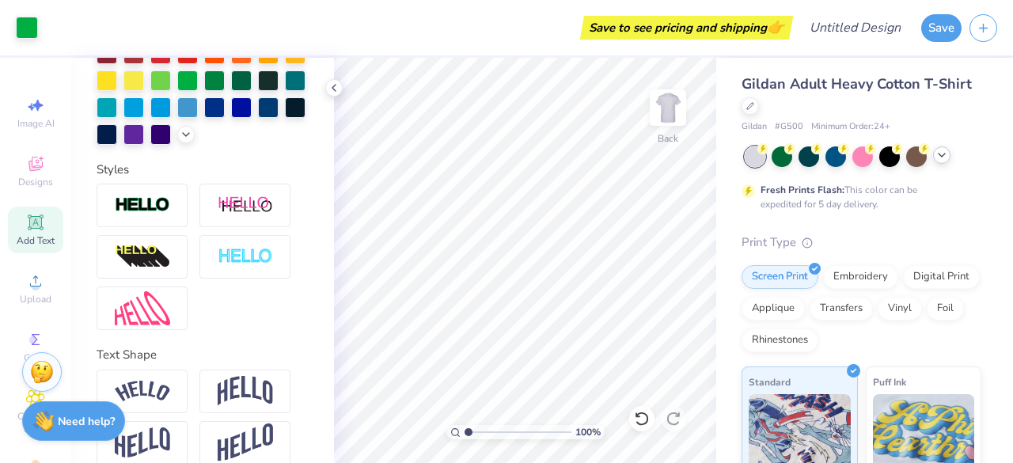
scroll to position [535, 0]
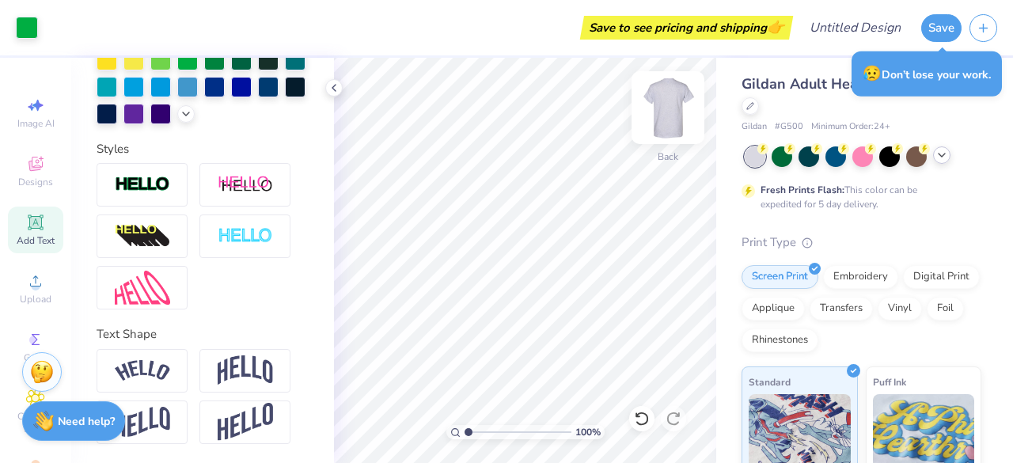
click at [665, 121] on img at bounding box center [667, 107] width 63 height 63
